Goal: Check status: Check status

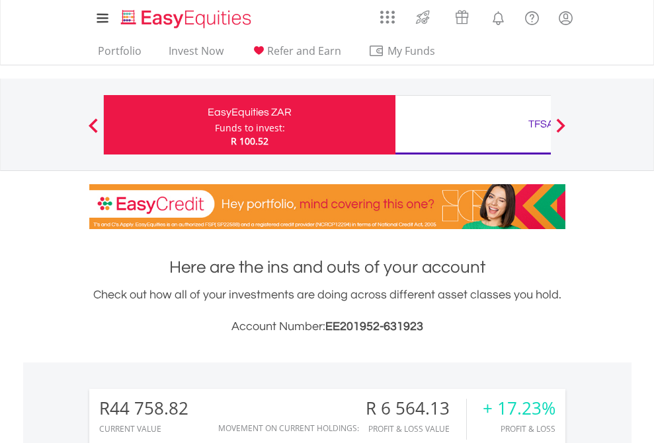
scroll to position [127, 208]
click at [215, 125] on div "Funds to invest:" at bounding box center [250, 128] width 70 height 13
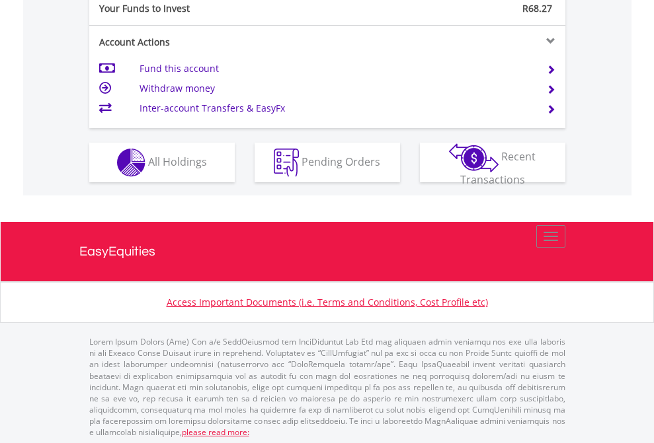
scroll to position [1320, 0]
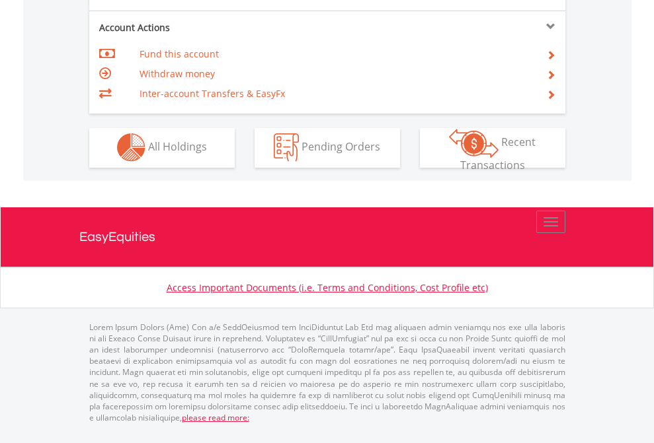
scroll to position [1236, 0]
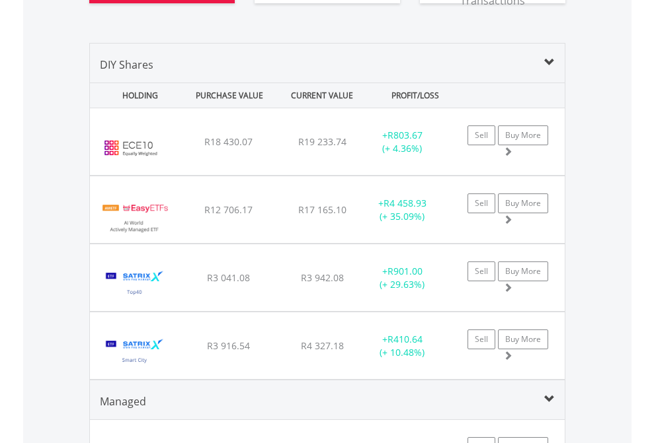
scroll to position [1576, 0]
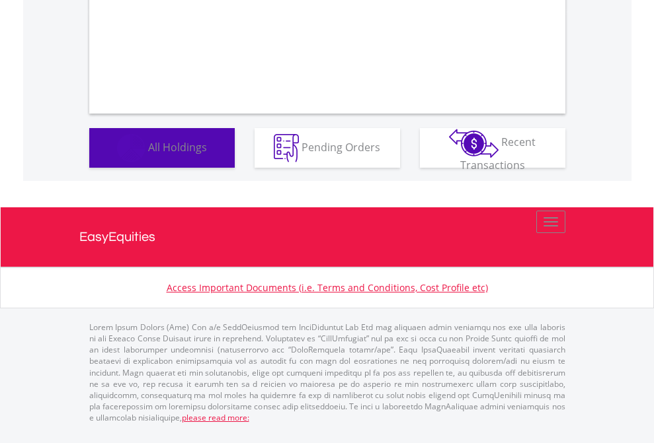
click at [148, 154] on span "All Holdings" at bounding box center [177, 146] width 59 height 15
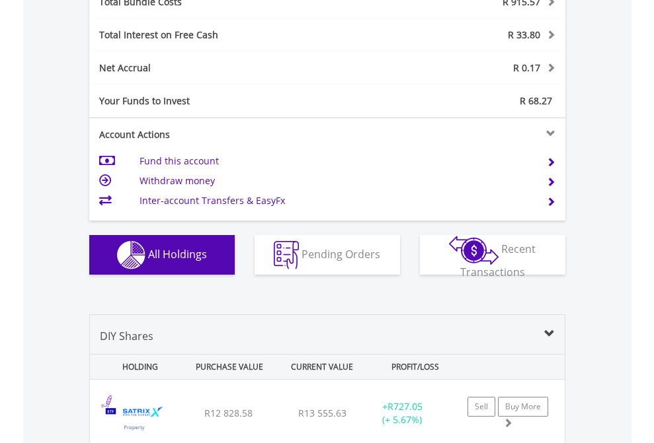
scroll to position [1549, 0]
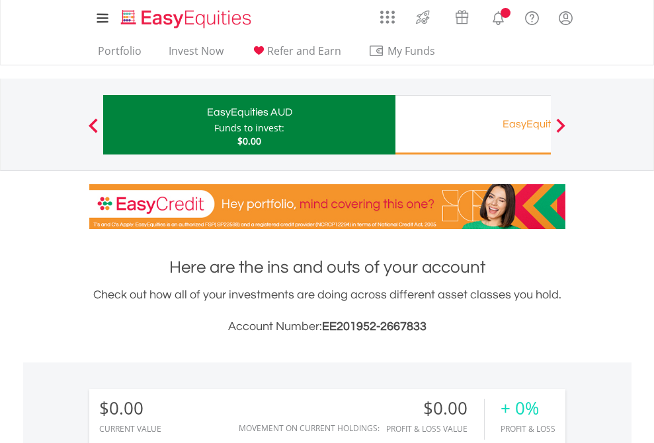
scroll to position [127, 208]
click at [473, 125] on div "EasyEquities RA" at bounding box center [541, 124] width 276 height 19
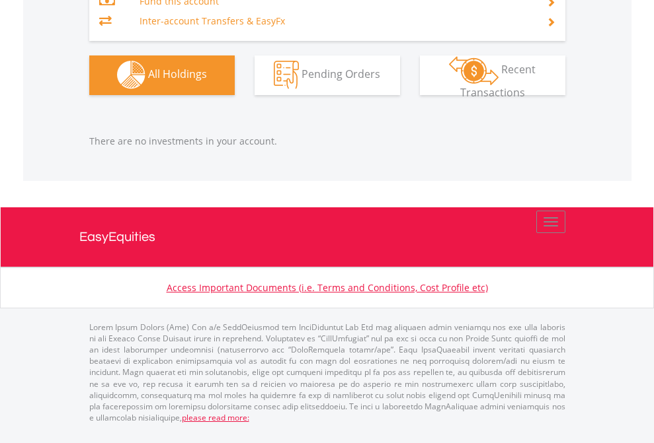
scroll to position [127, 208]
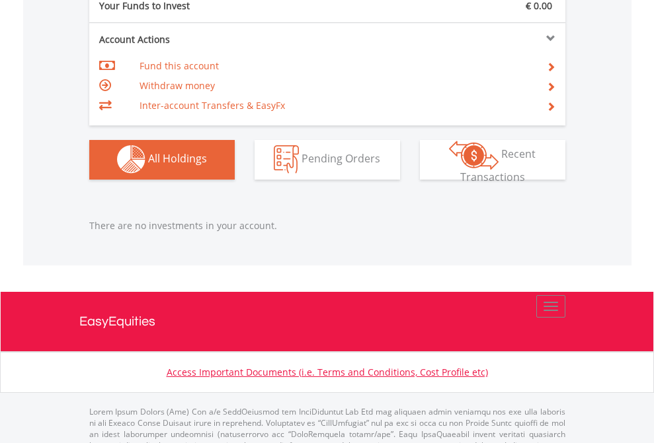
scroll to position [1309, 0]
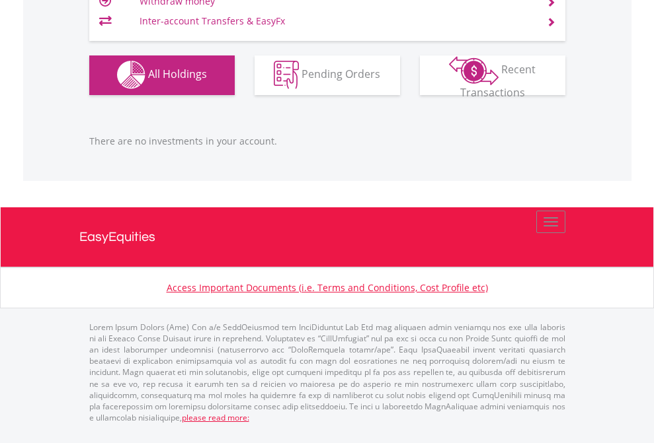
scroll to position [127, 208]
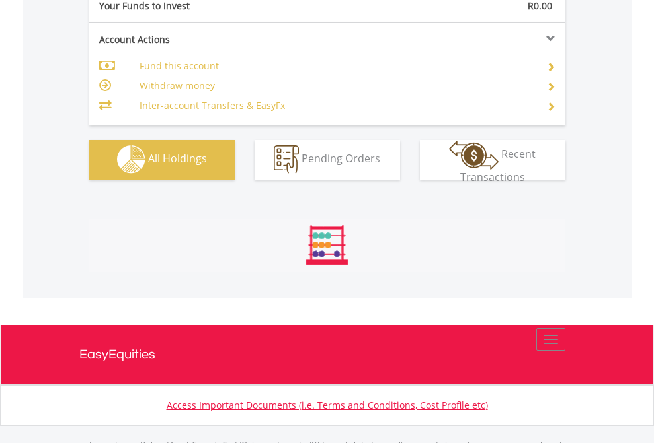
scroll to position [1309, 0]
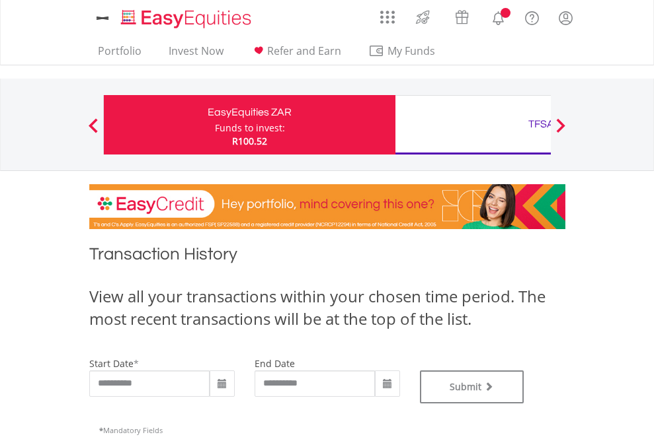
type input "**********"
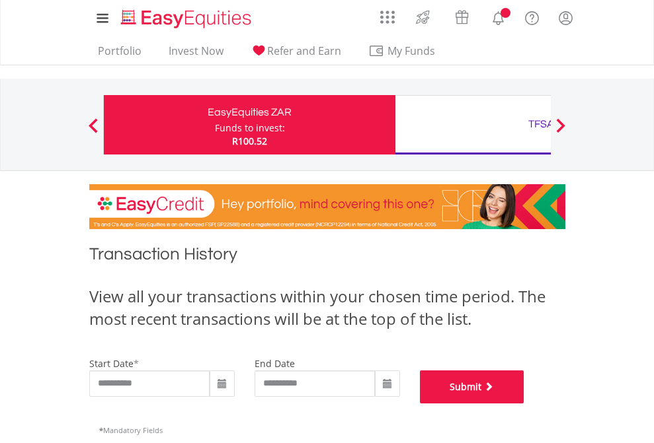
click at [524, 404] on button "Submit" at bounding box center [472, 387] width 104 height 33
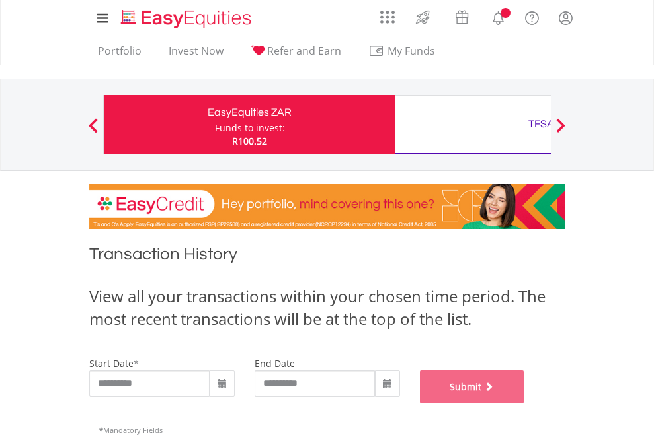
scroll to position [536, 0]
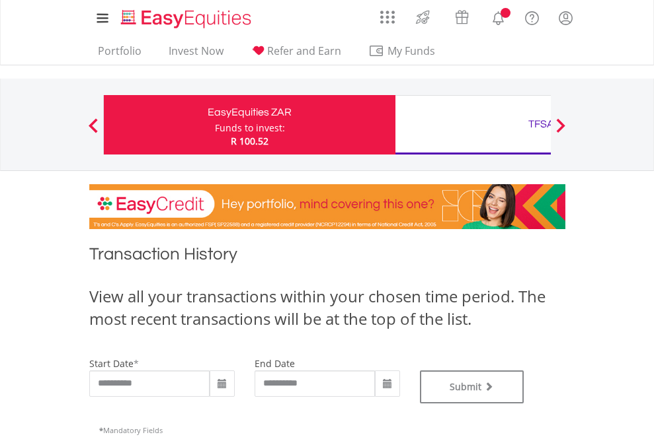
click at [473, 125] on div "TFSA" at bounding box center [541, 124] width 276 height 19
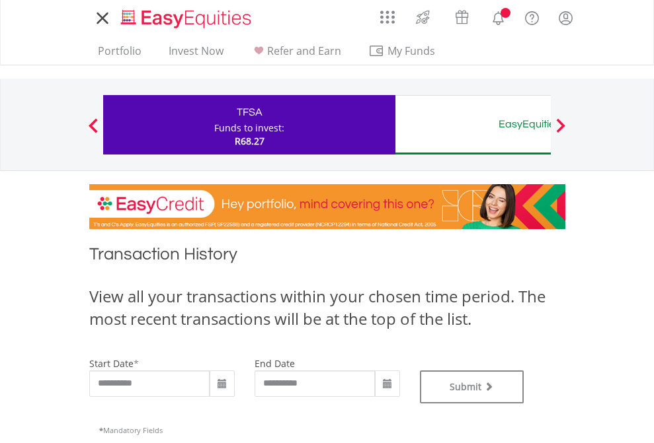
type input "**********"
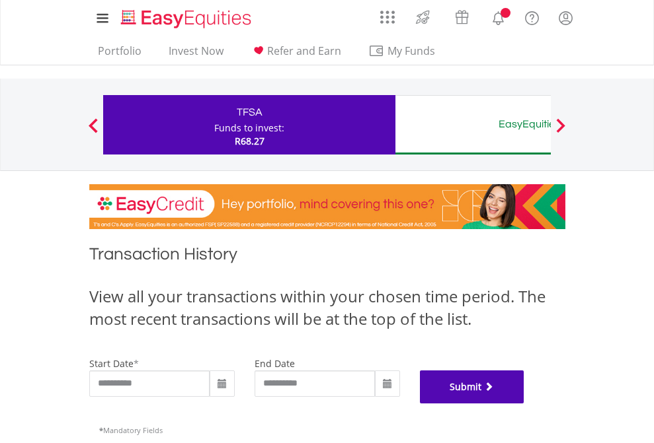
click at [524, 404] on button "Submit" at bounding box center [472, 387] width 104 height 33
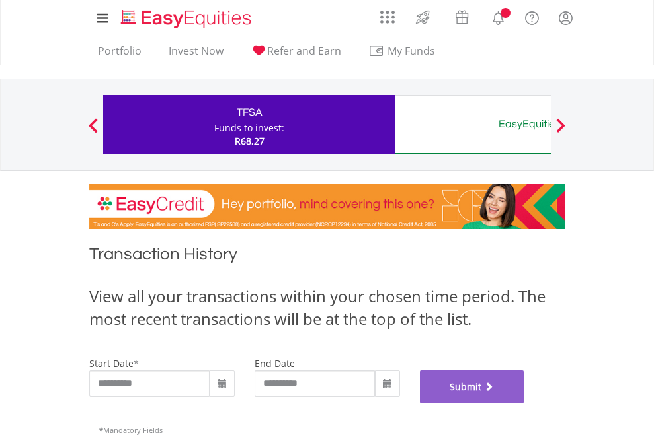
scroll to position [536, 0]
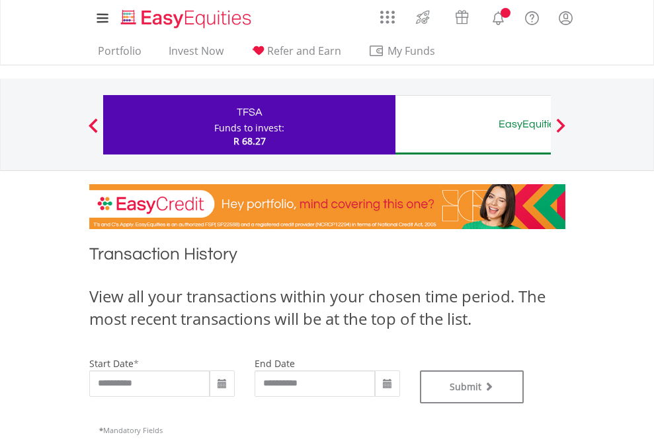
click at [473, 125] on div "EasyEquities AUD" at bounding box center [541, 124] width 276 height 19
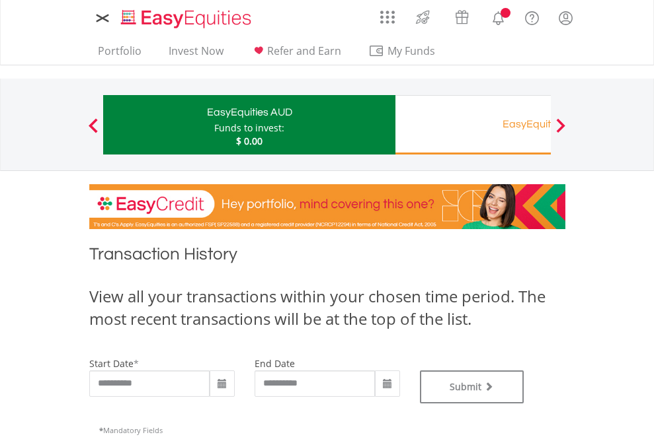
type input "**********"
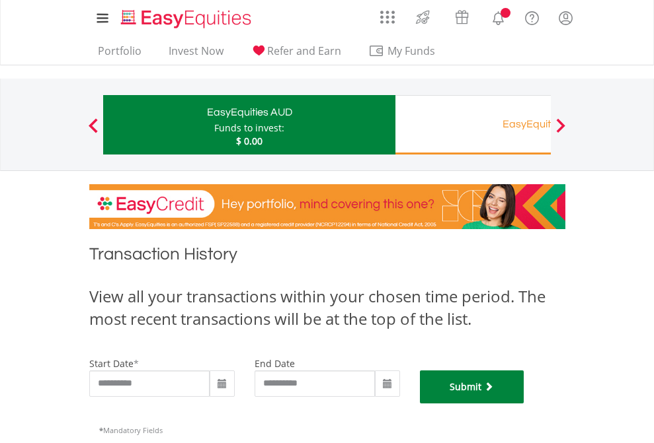
click at [524, 404] on button "Submit" at bounding box center [472, 387] width 104 height 33
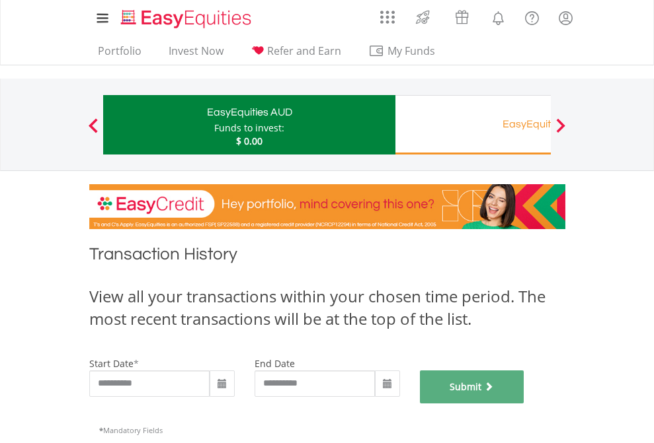
scroll to position [536, 0]
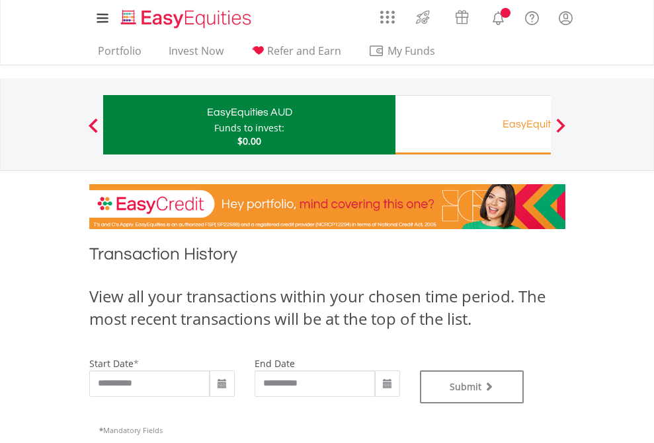
click at [473, 125] on div "EasyEquities RA" at bounding box center [541, 124] width 276 height 19
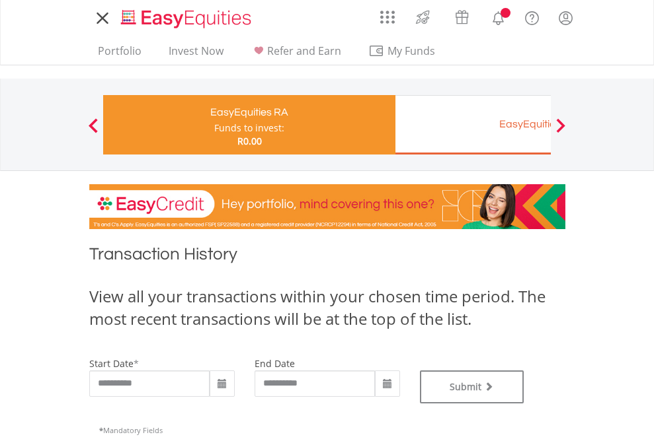
type input "**********"
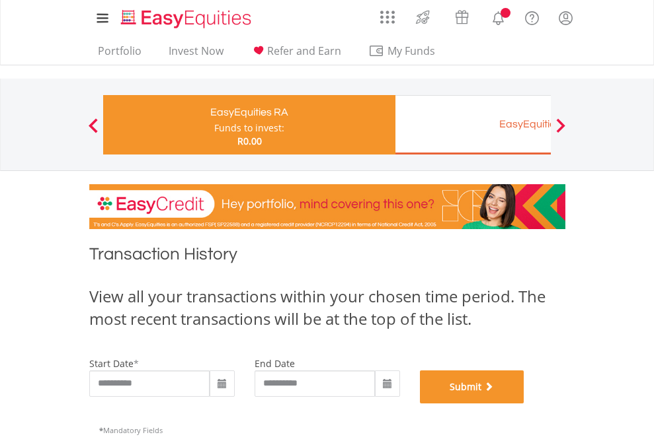
click at [524, 404] on button "Submit" at bounding box center [472, 387] width 104 height 33
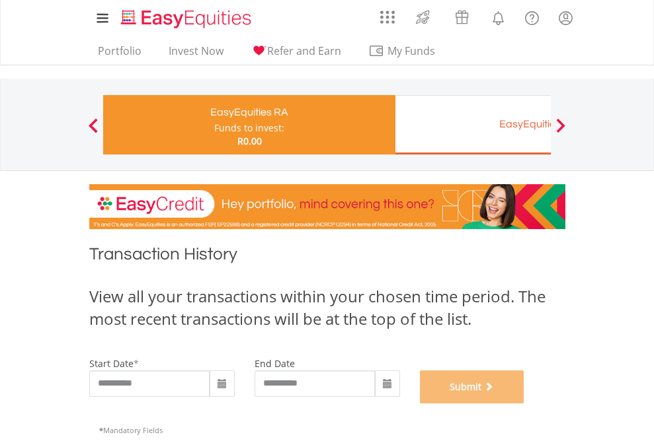
scroll to position [536, 0]
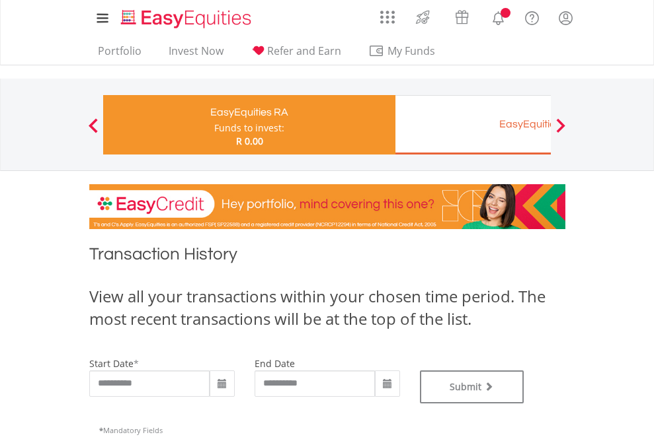
click at [473, 125] on div "EasyEquities EUR" at bounding box center [541, 124] width 276 height 19
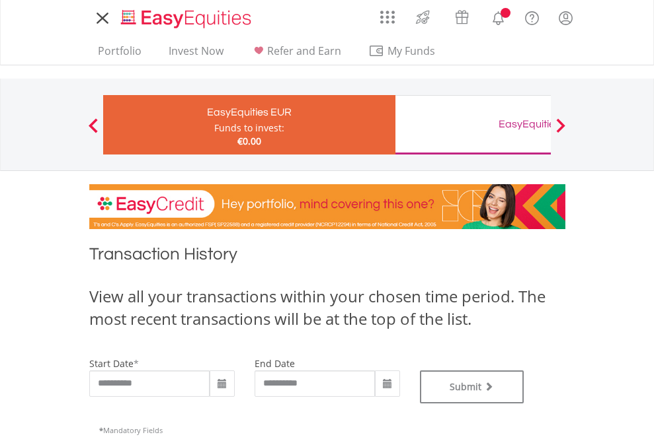
type input "**********"
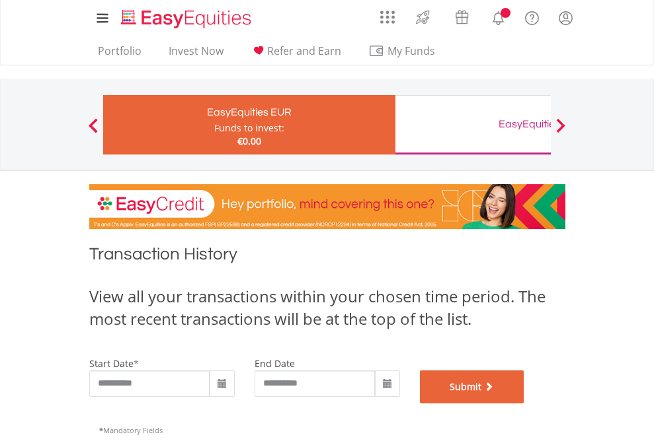
click at [524, 404] on button "Submit" at bounding box center [472, 387] width 104 height 33
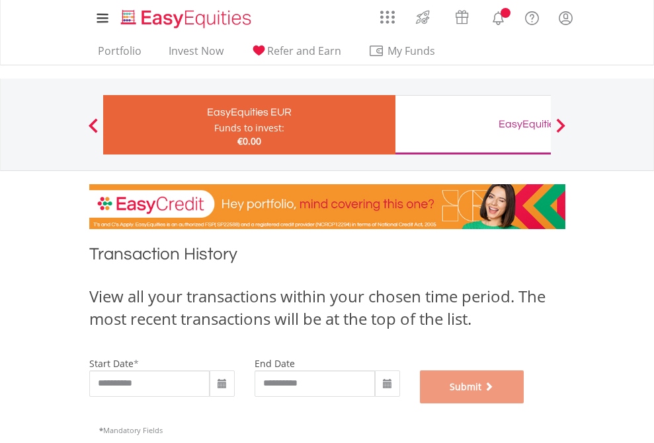
scroll to position [536, 0]
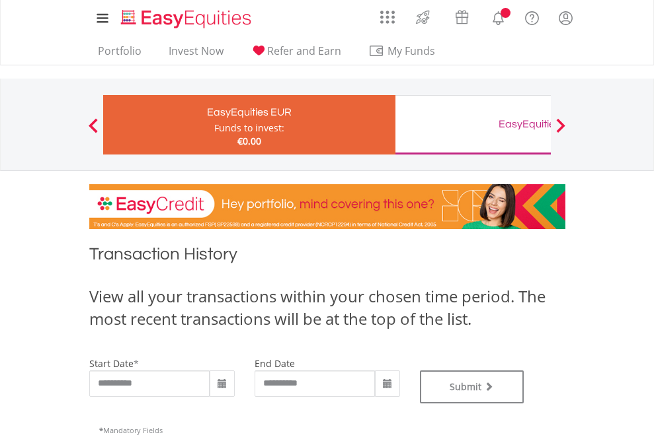
click at [473, 125] on div "EasyEquities GBP" at bounding box center [541, 124] width 276 height 19
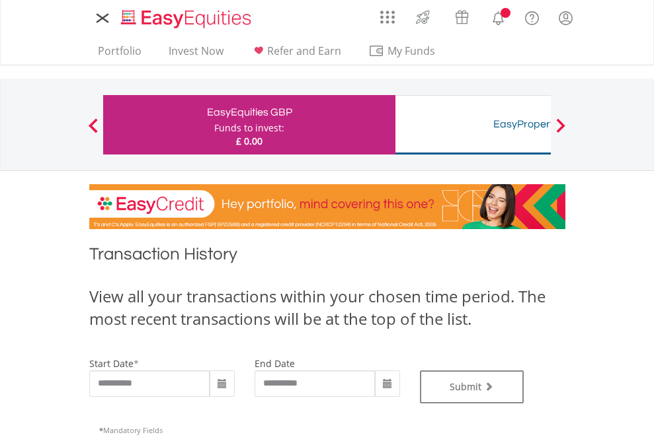
type input "**********"
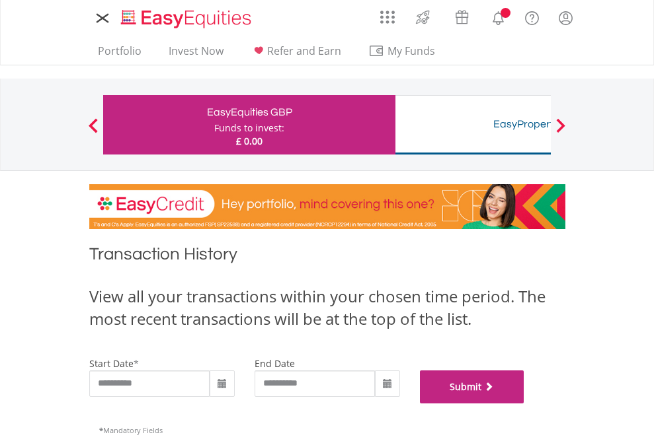
click at [524, 404] on button "Submit" at bounding box center [472, 387] width 104 height 33
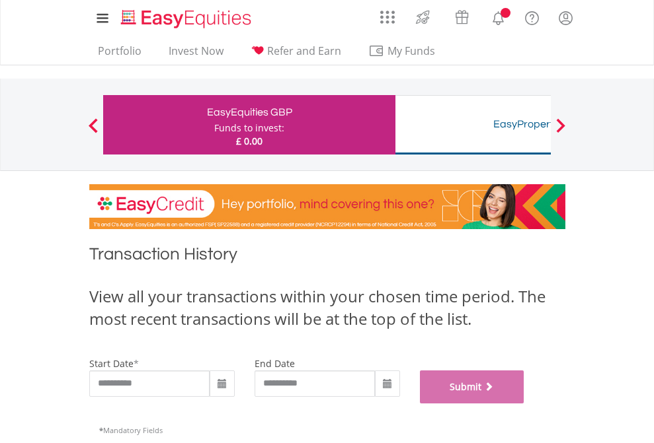
scroll to position [536, 0]
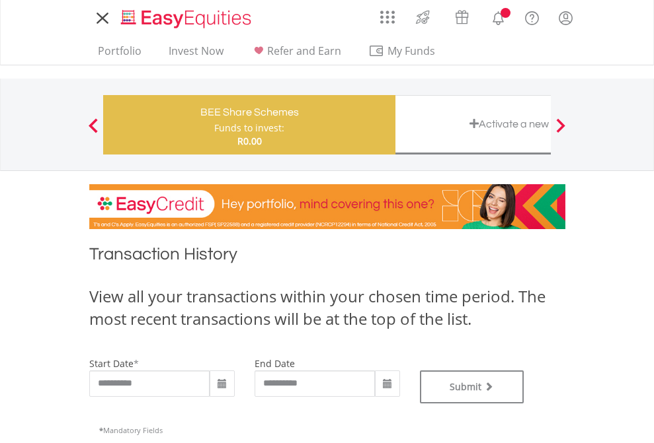
type input "**********"
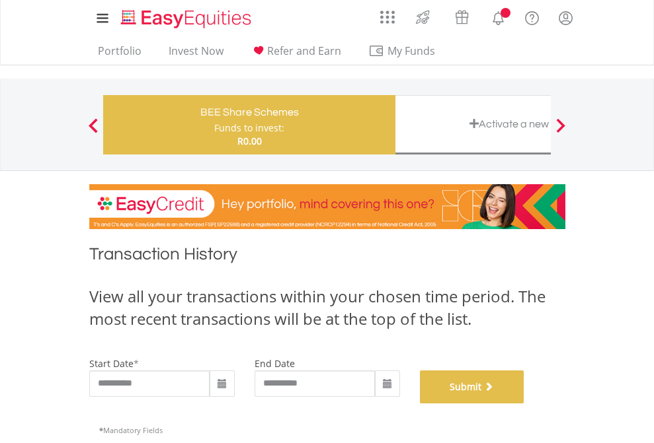
click at [524, 404] on button "Submit" at bounding box center [472, 387] width 104 height 33
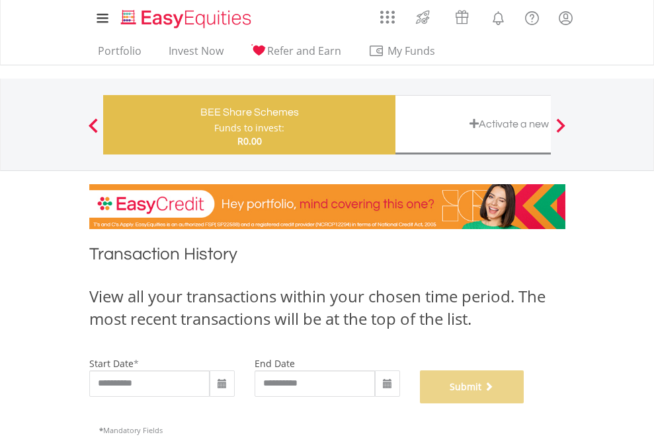
scroll to position [536, 0]
